Goal: Task Accomplishment & Management: Use online tool/utility

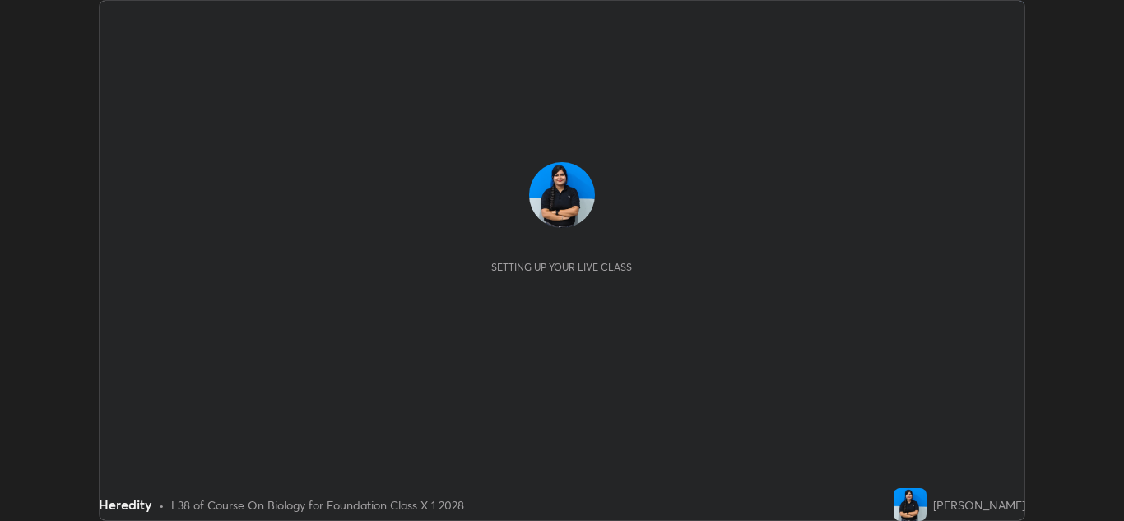
scroll to position [521, 1124]
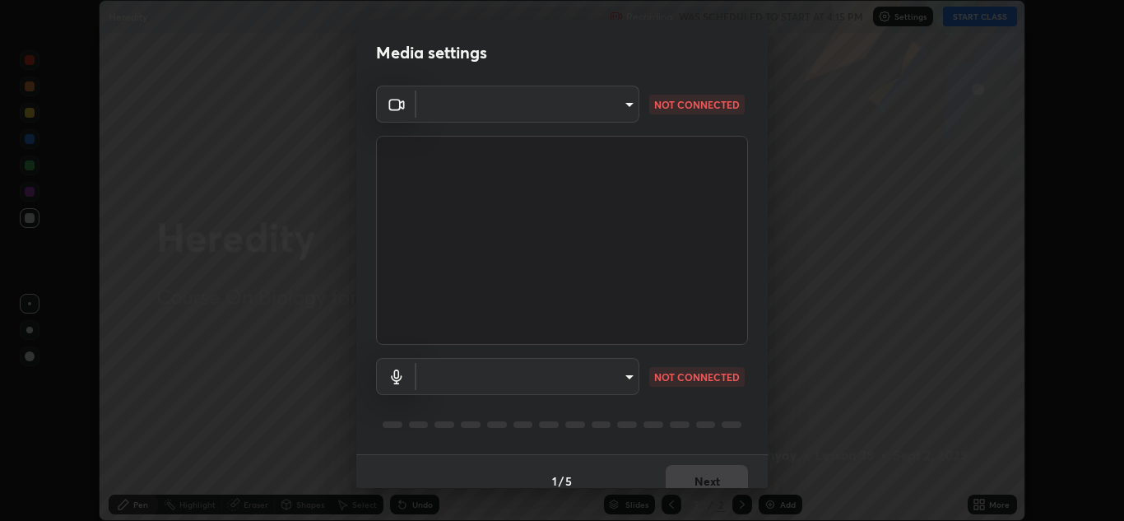
type input "a5fd4db2a2ff04be9e75800ceec395402009cfa99126b0c31c67d7c87717ec82"
click at [624, 376] on body "Erase all Heredity Recording WAS SCHEDULED TO START AT 4:15 PM Settings START C…" at bounding box center [562, 260] width 1124 height 521
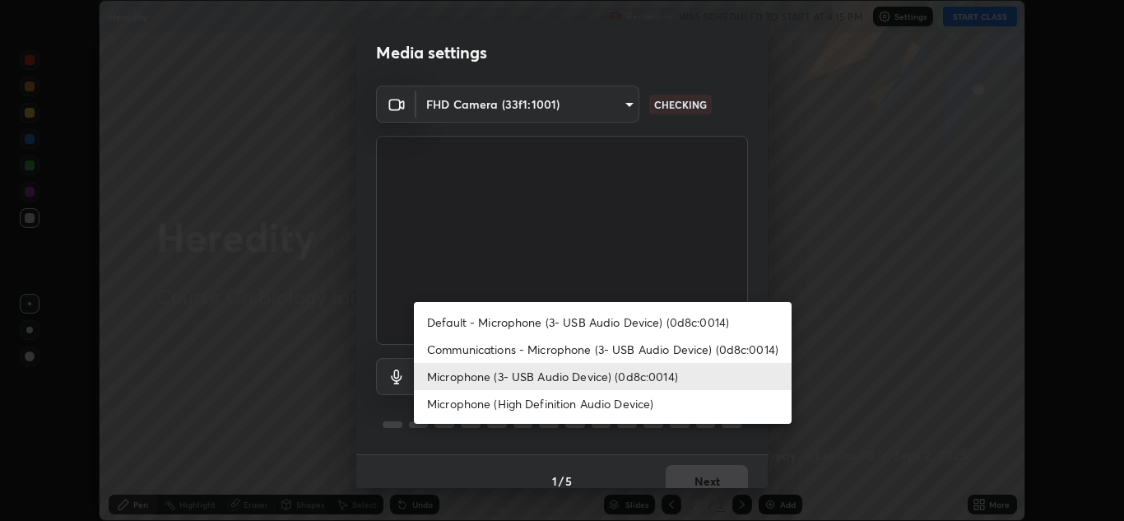
click at [655, 324] on li "Default - Microphone (3- USB Audio Device) (0d8c:0014)" at bounding box center [603, 322] width 378 height 27
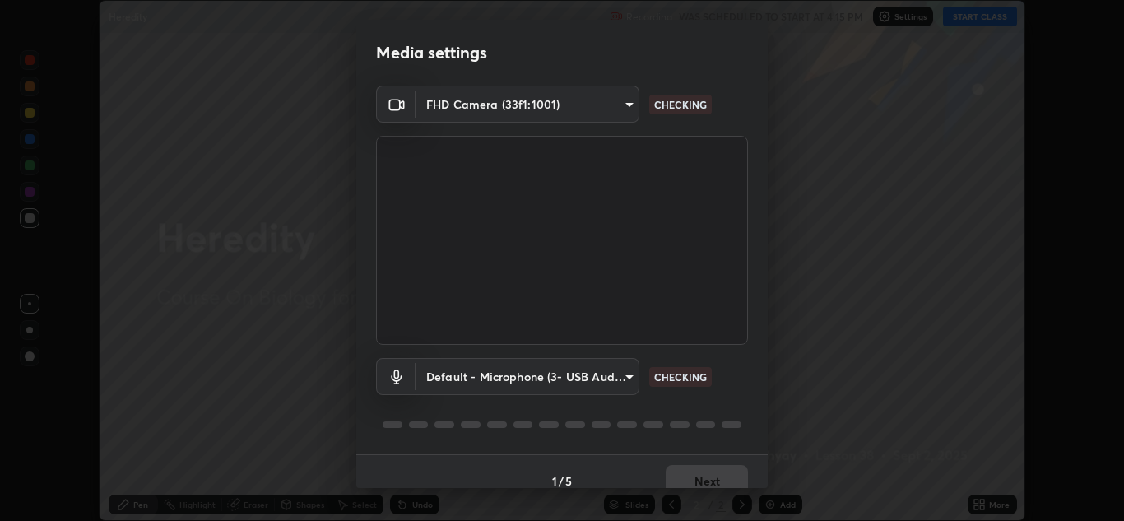
type input "default"
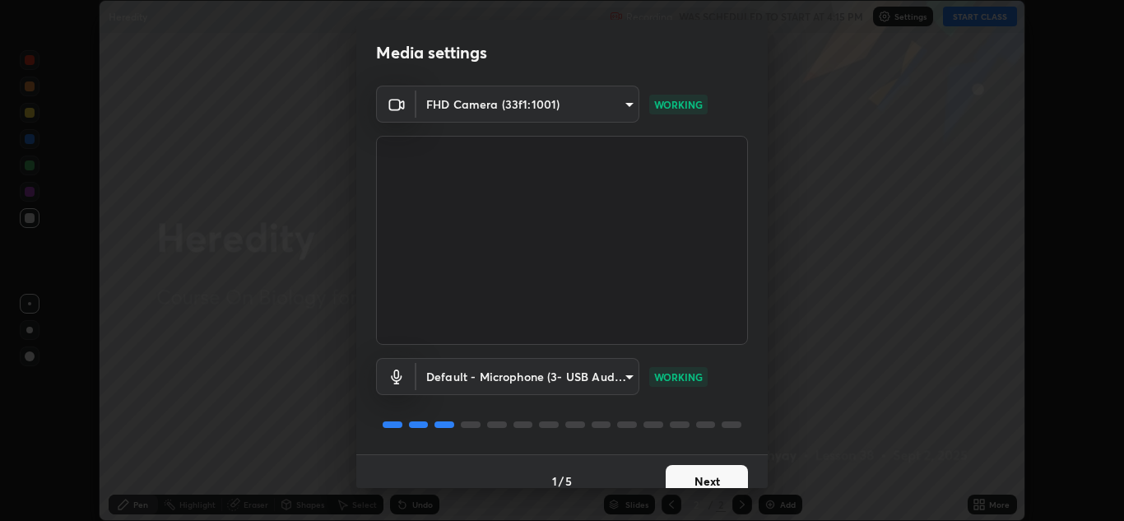
scroll to position [19, 0]
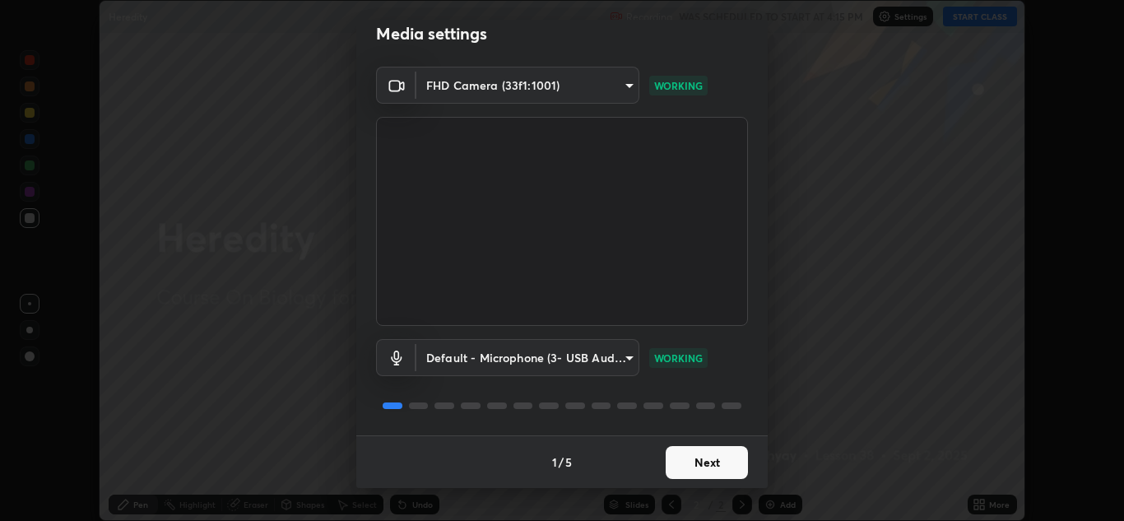
click at [691, 465] on button "Next" at bounding box center [707, 462] width 82 height 33
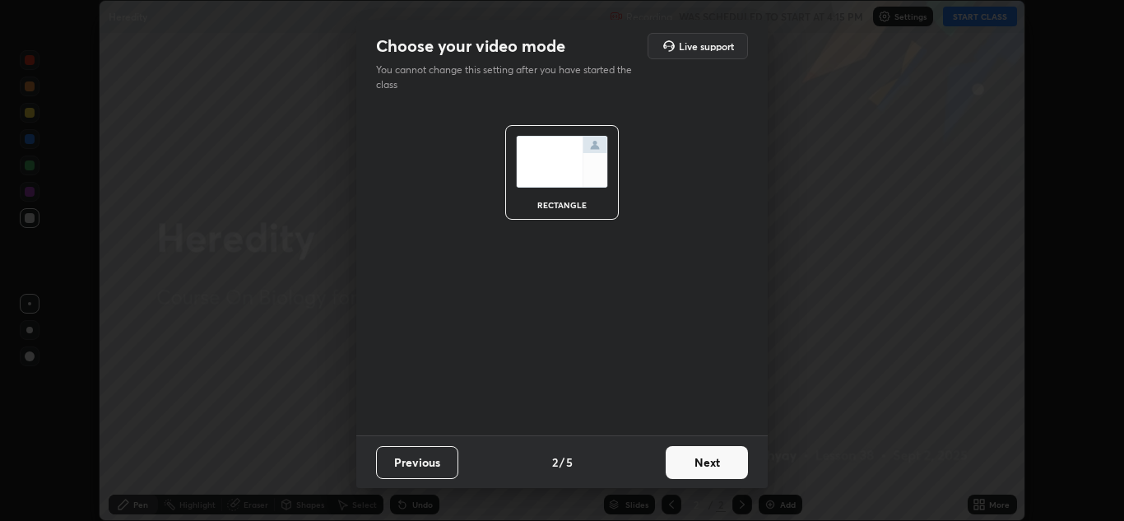
click at [700, 462] on button "Next" at bounding box center [707, 462] width 82 height 33
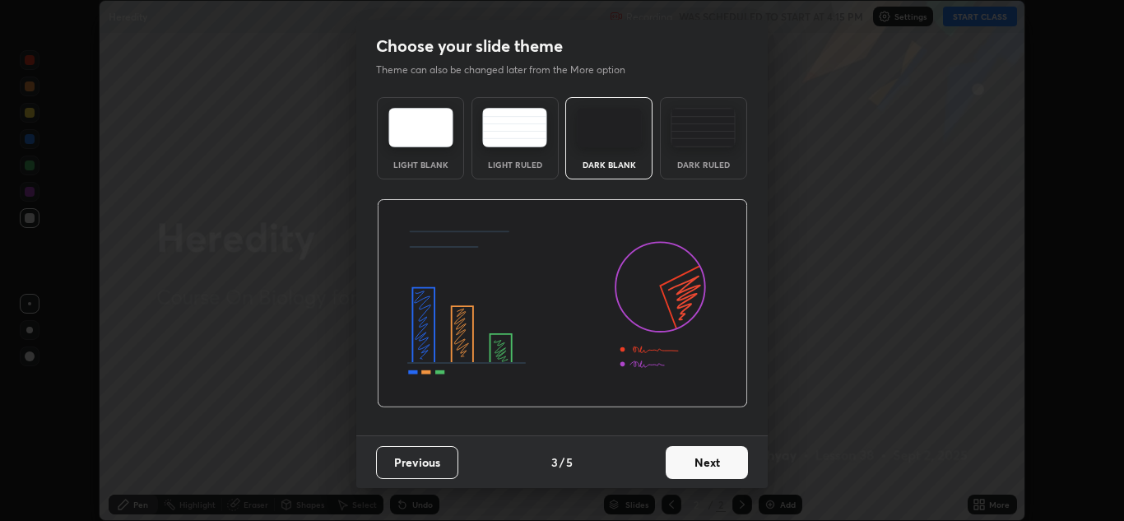
click at [700, 462] on button "Next" at bounding box center [707, 462] width 82 height 33
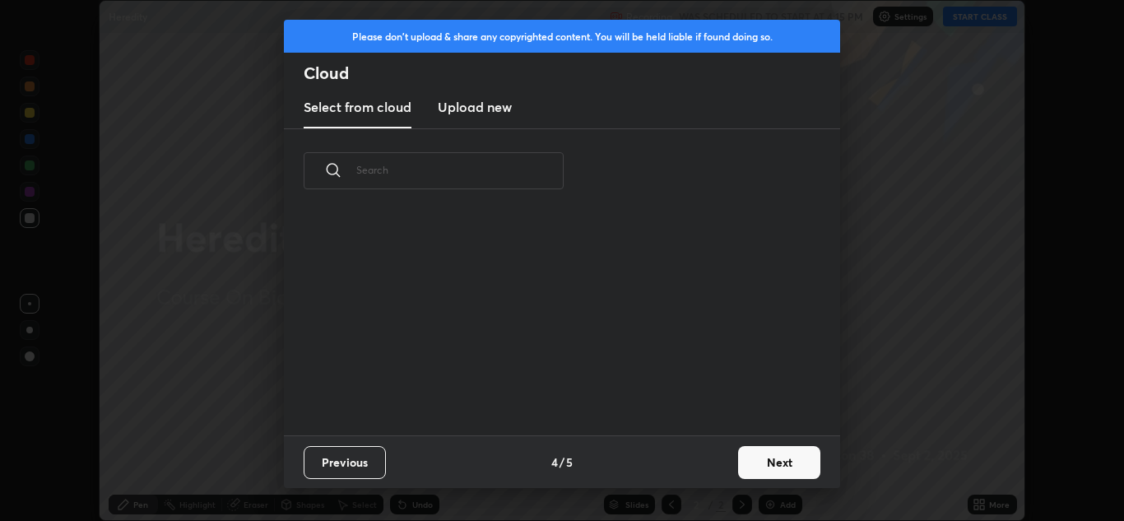
scroll to position [222, 528]
click at [763, 467] on button "Next" at bounding box center [779, 462] width 82 height 33
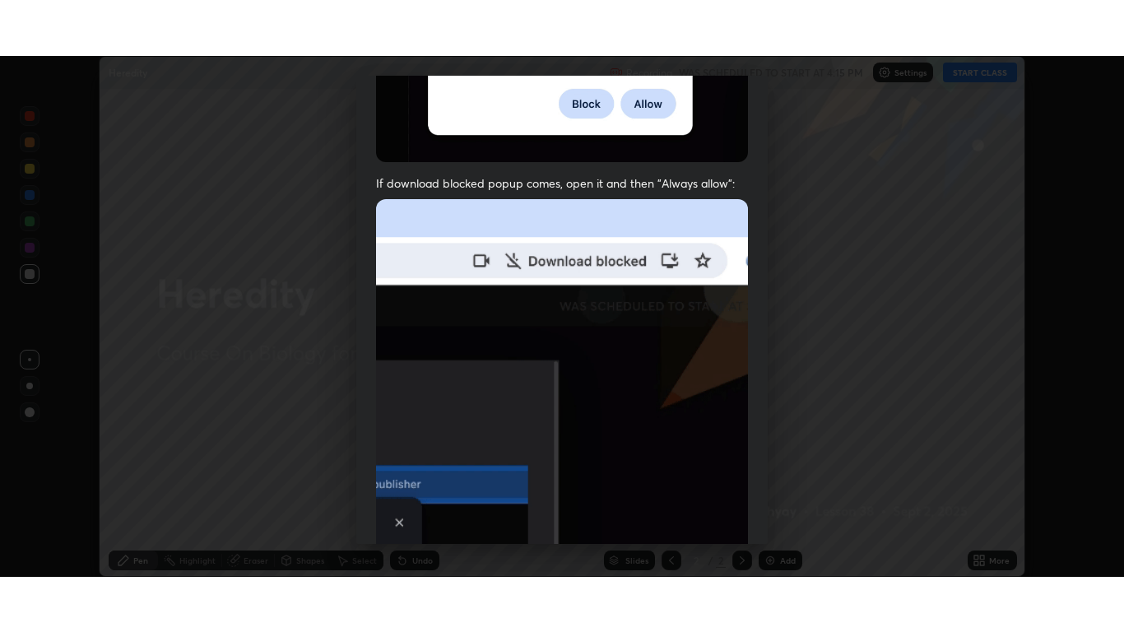
scroll to position [356, 0]
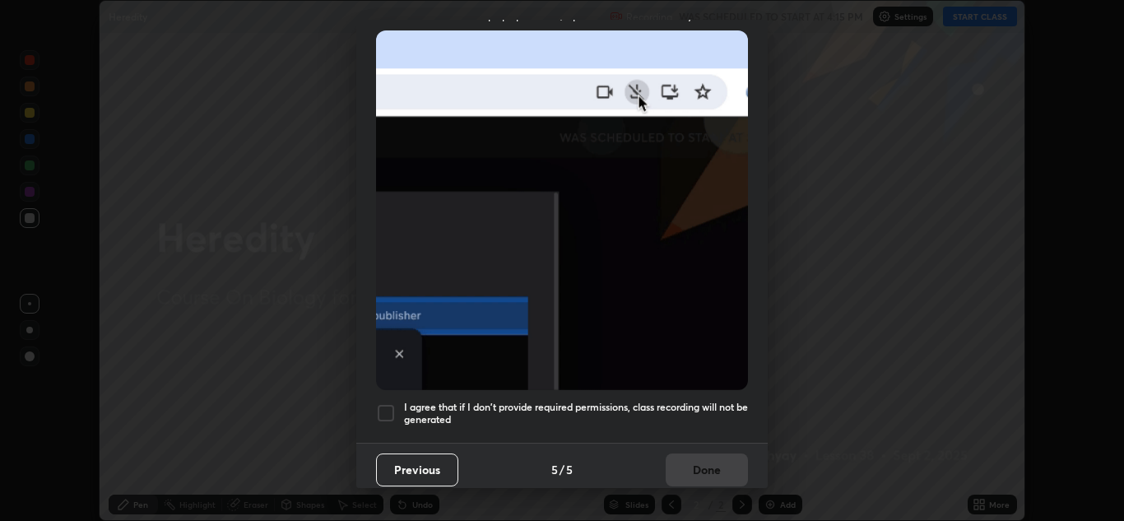
click at [390, 403] on div at bounding box center [386, 413] width 20 height 20
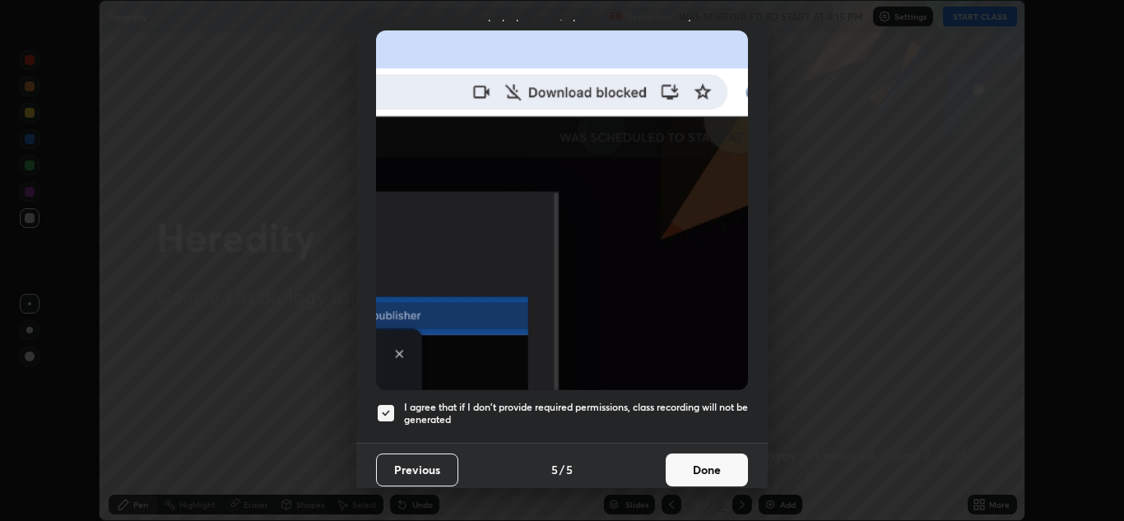
click at [707, 462] on button "Done" at bounding box center [707, 470] width 82 height 33
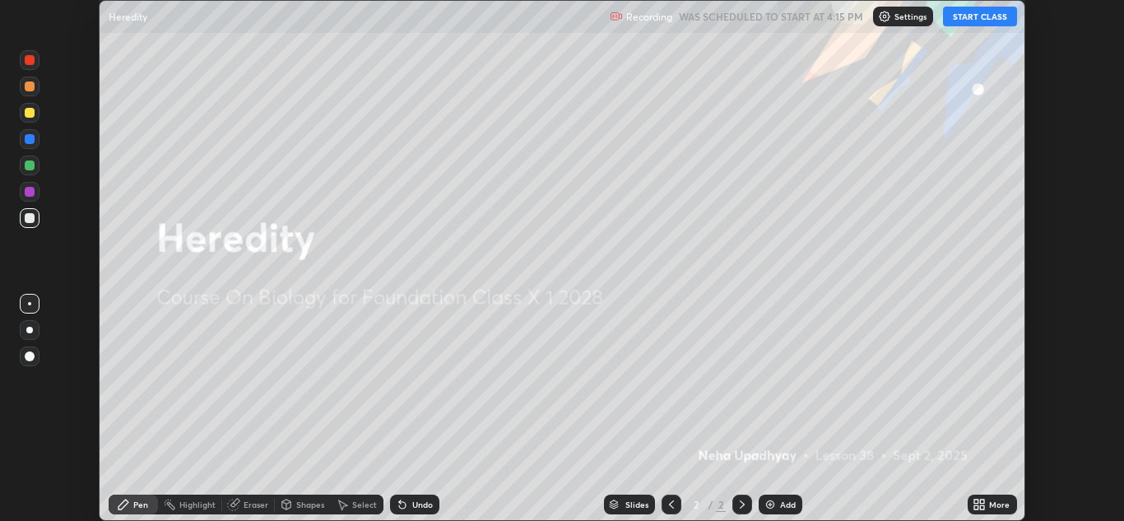
click at [992, 22] on button "START CLASS" at bounding box center [980, 17] width 74 height 20
click at [993, 503] on div "More" at bounding box center [999, 504] width 21 height 8
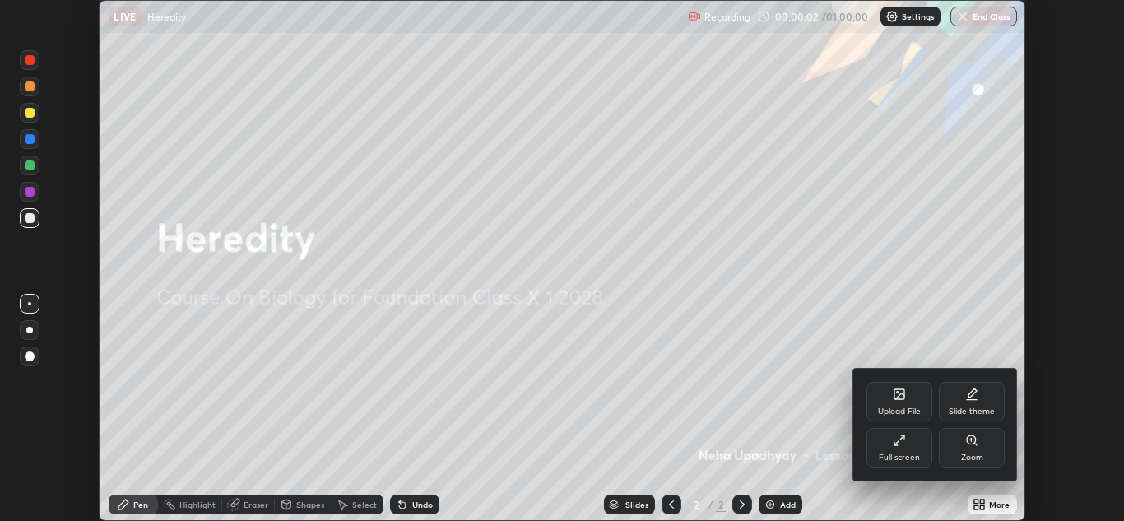
click at [909, 454] on div "Full screen" at bounding box center [899, 458] width 41 height 8
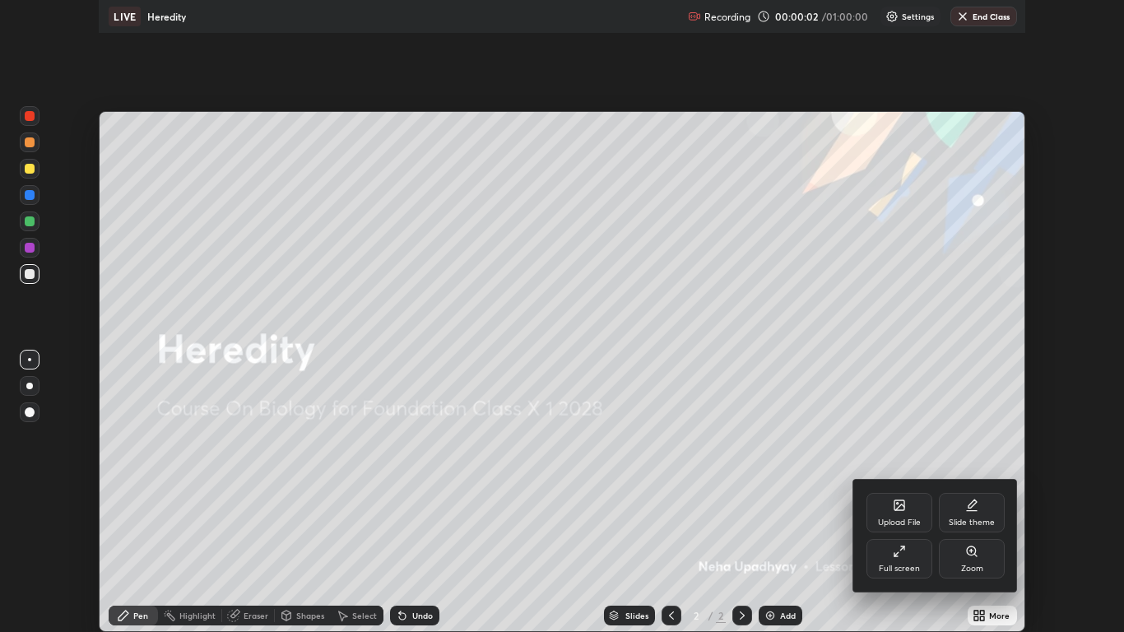
scroll to position [632, 1124]
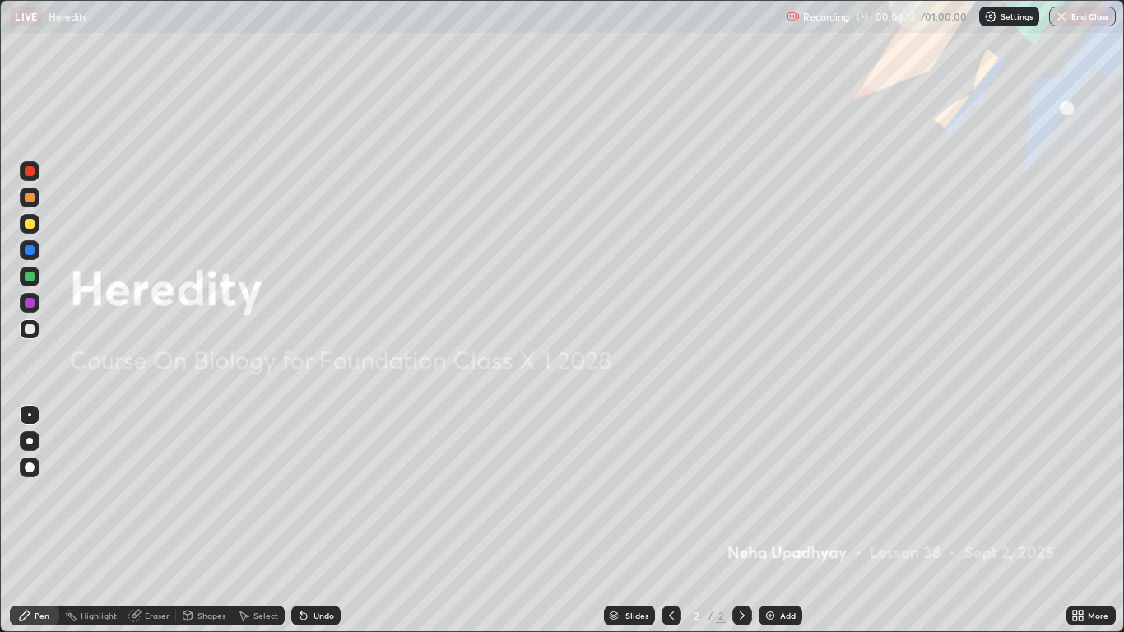
click at [782, 520] on div "Add" at bounding box center [788, 616] width 16 height 8
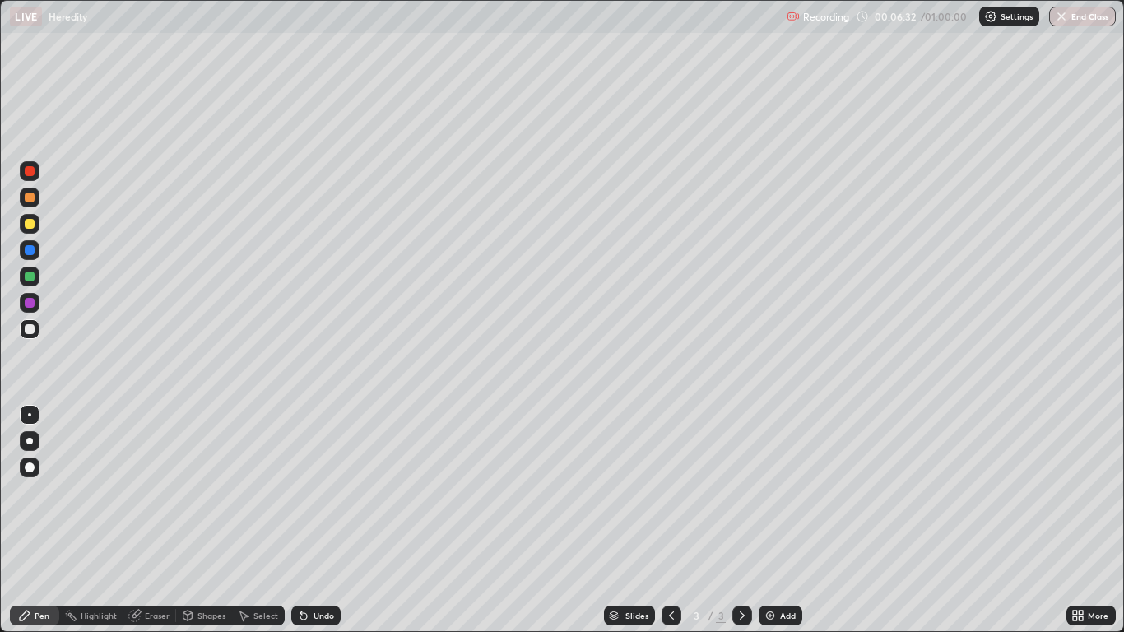
click at [30, 441] on div at bounding box center [29, 441] width 7 height 7
click at [30, 305] on div at bounding box center [30, 303] width 10 height 10
click at [33, 250] on div at bounding box center [30, 250] width 10 height 10
click at [27, 221] on div at bounding box center [30, 224] width 10 height 10
click at [30, 253] on div at bounding box center [30, 250] width 10 height 10
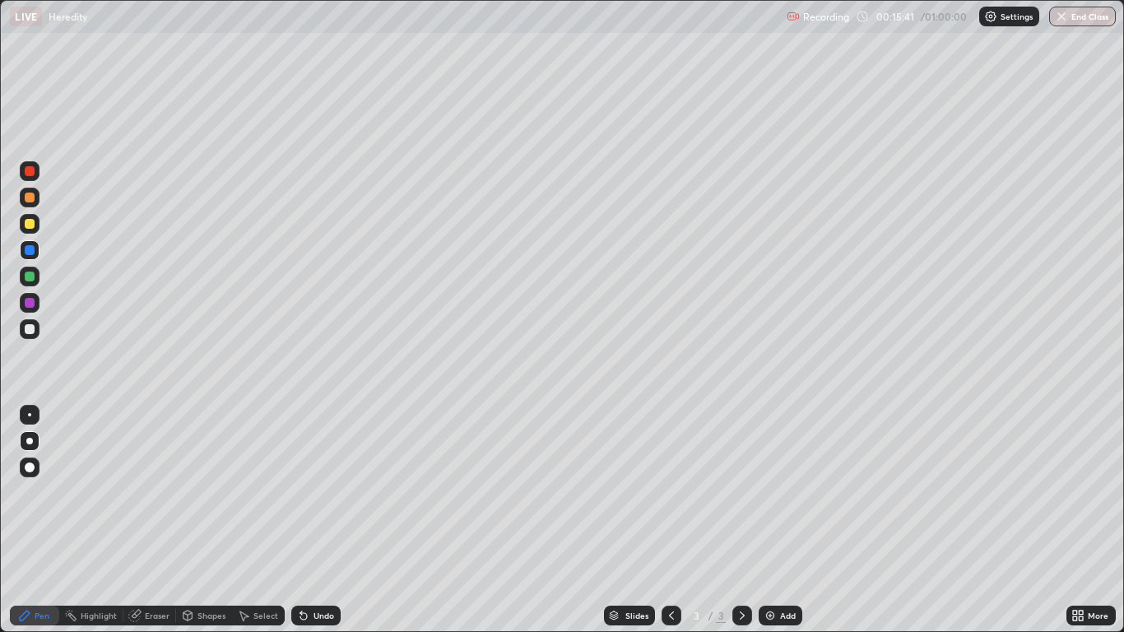
click at [31, 254] on div at bounding box center [30, 250] width 10 height 10
click at [789, 520] on div "Add" at bounding box center [781, 616] width 44 height 20
click at [784, 520] on div "Add" at bounding box center [788, 616] width 16 height 8
click at [669, 520] on icon at bounding box center [671, 615] width 13 height 13
click at [743, 520] on icon at bounding box center [742, 615] width 13 height 13
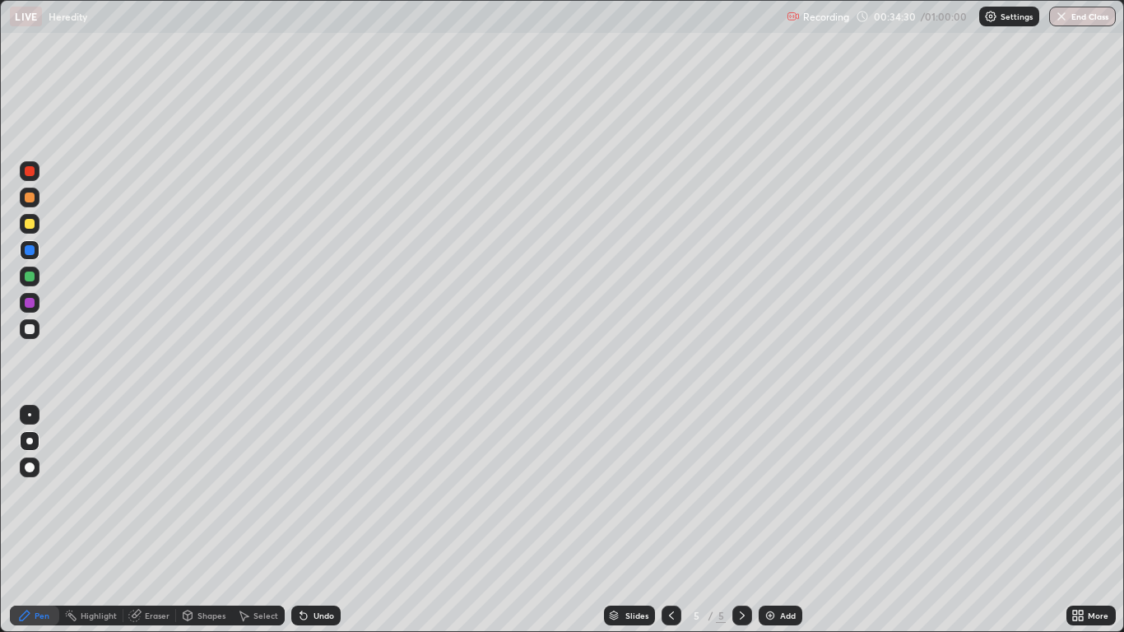
click at [789, 520] on div "Add" at bounding box center [788, 616] width 16 height 8
click at [785, 520] on div "Add" at bounding box center [788, 616] width 16 height 8
click at [32, 228] on div at bounding box center [30, 224] width 10 height 10
click at [1070, 24] on button "End Class" at bounding box center [1083, 17] width 65 height 20
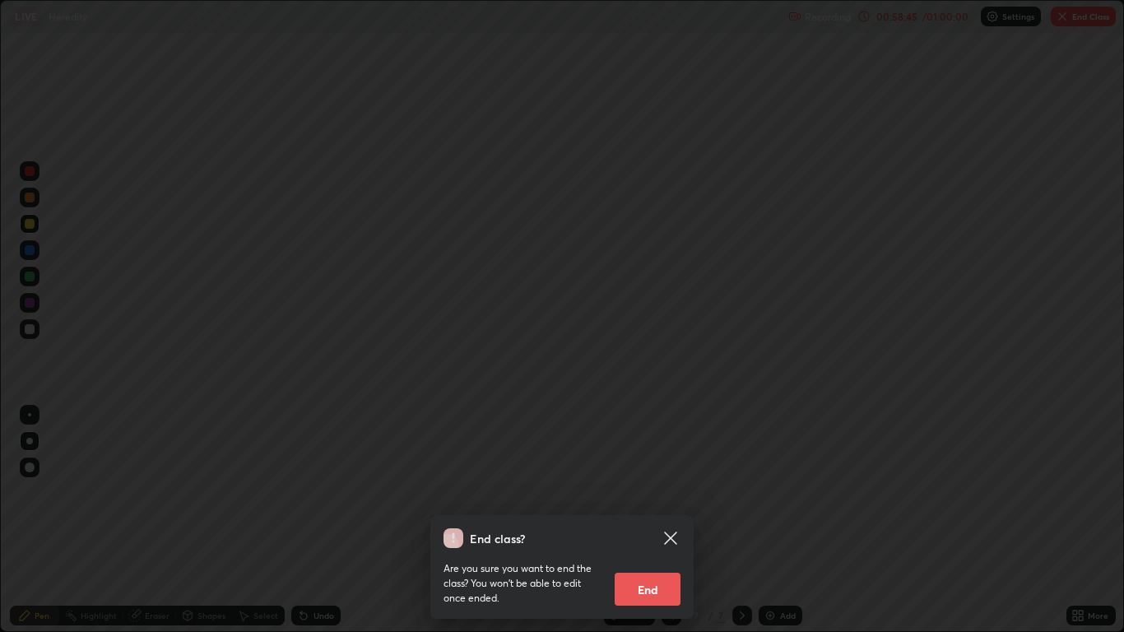
click at [676, 520] on button "End" at bounding box center [648, 589] width 66 height 33
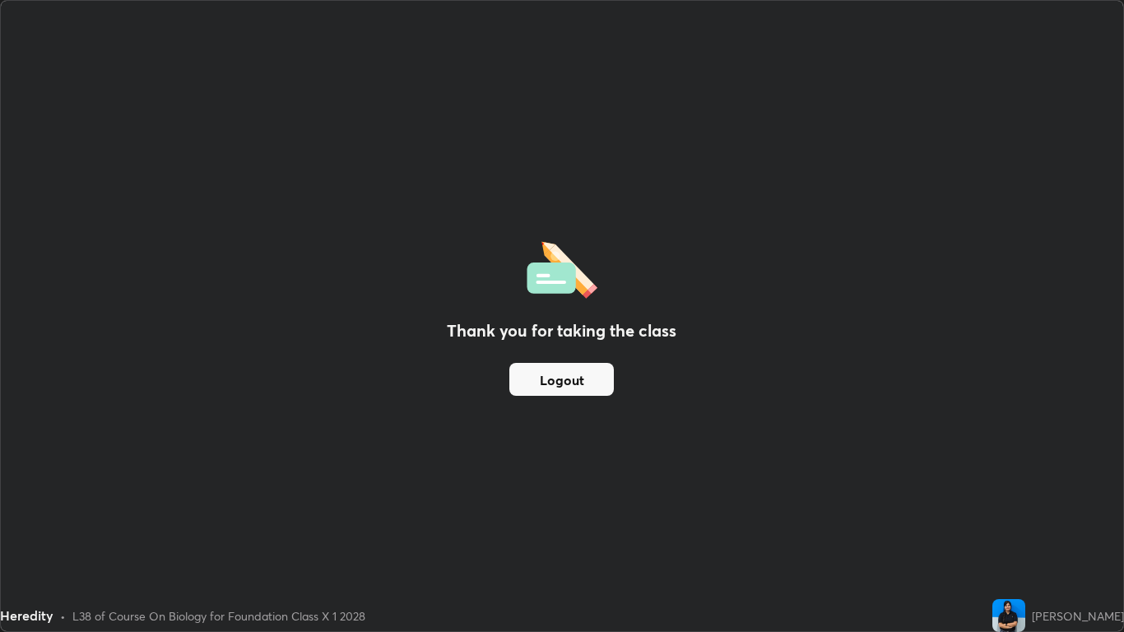
click at [603, 383] on button "Logout" at bounding box center [562, 379] width 105 height 33
